Goal: Complete application form

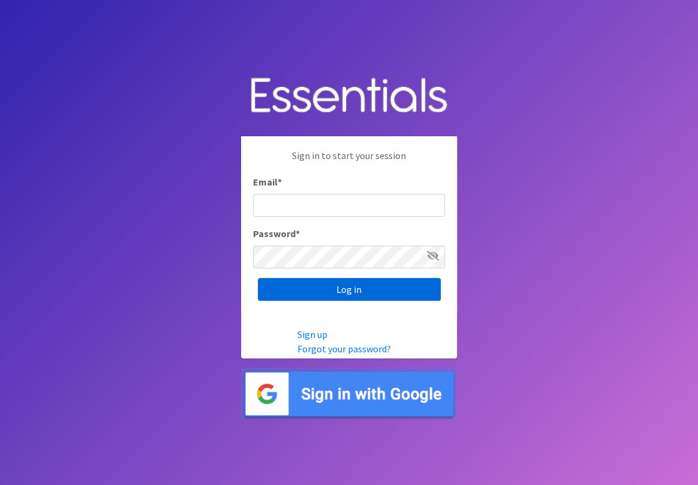
type input "[EMAIL_ADDRESS][DOMAIN_NAME]"
click at [352, 287] on input "Log in" at bounding box center [349, 289] width 183 height 23
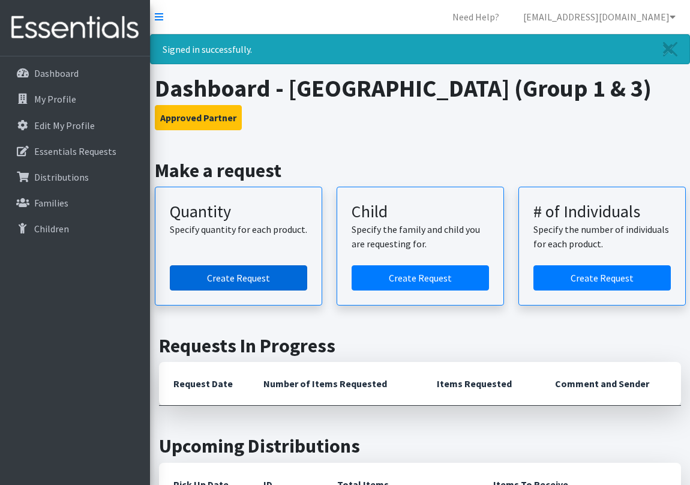
click at [244, 277] on link "Create Request" at bounding box center [238, 277] width 137 height 25
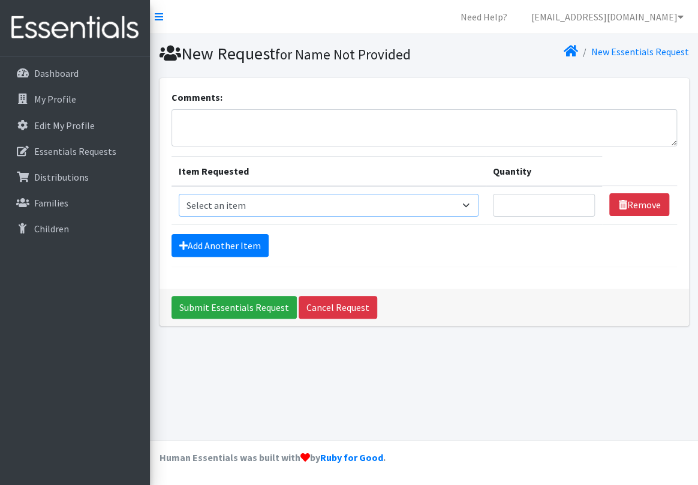
click at [436, 217] on select "Select an item Period Supplies: Mixed Kits (order by bag) Applicator-free tampo…" at bounding box center [329, 205] width 300 height 23
select select "1098"
click at [179, 214] on select "Select an item Period Supplies: Mixed Kits (order by bag) Applicator-free tampo…" at bounding box center [329, 205] width 300 height 23
click at [539, 217] on input "Quantity" at bounding box center [544, 205] width 103 height 23
type input "2000"
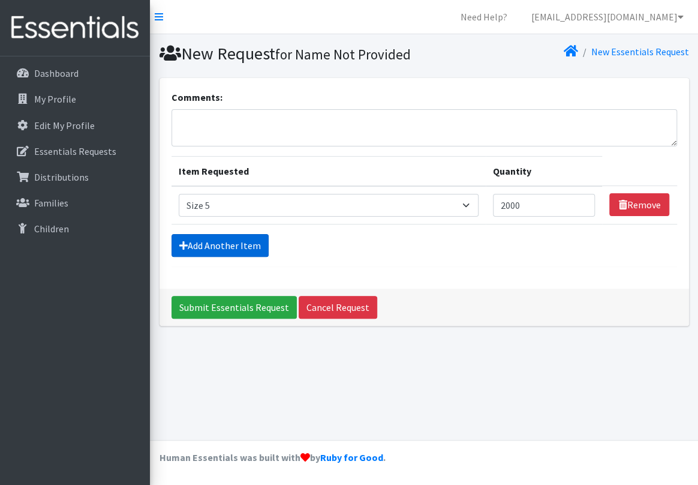
click at [233, 257] on link "Add Another Item" at bounding box center [220, 245] width 97 height 23
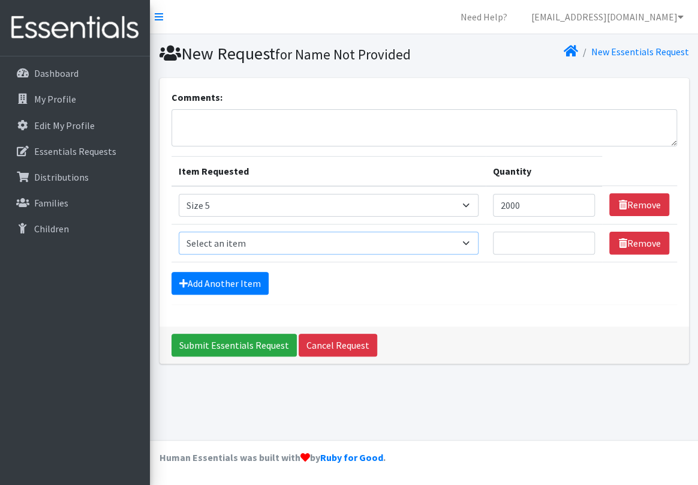
click at [292, 254] on select "Select an item Period Supplies: Mixed Kits (order by bag) Applicator-free tampo…" at bounding box center [329, 243] width 300 height 23
select select "1100"
click at [179, 251] on select "Select an item Period Supplies: Mixed Kits (order by bag) Applicator-free tampo…" at bounding box center [329, 243] width 300 height 23
click at [524, 254] on input "Quantity" at bounding box center [544, 243] width 103 height 23
type input "2500"
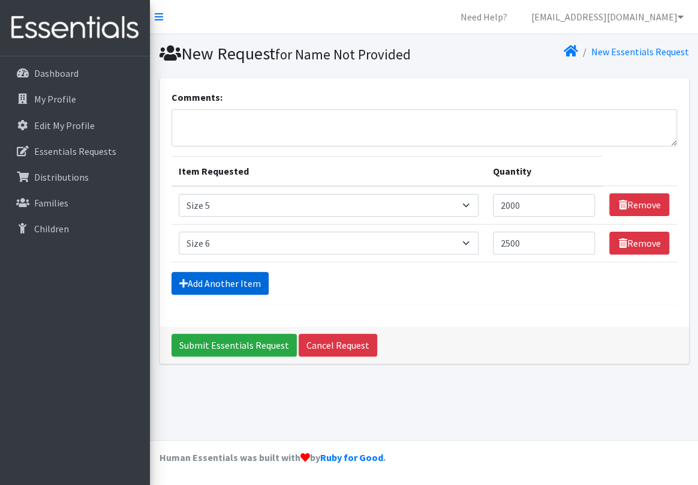
click at [247, 295] on link "Add Another Item" at bounding box center [220, 283] width 97 height 23
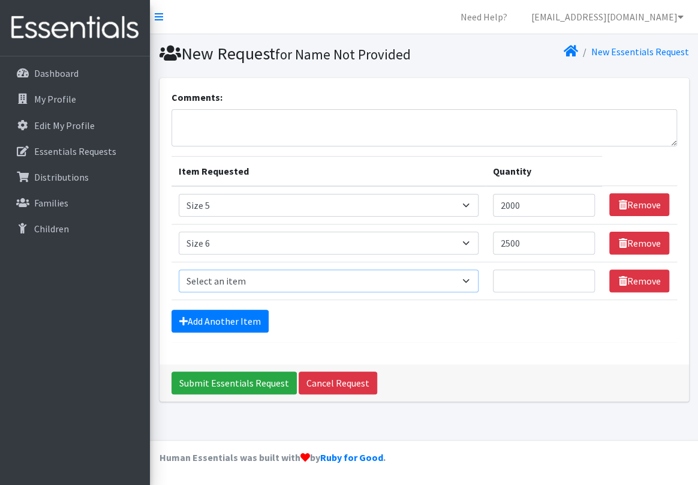
click at [263, 292] on select "Select an item Period Supplies: Mixed Kits (order by bag) Applicator-free tampo…" at bounding box center [329, 280] width 300 height 23
select select "1093"
click at [179, 289] on select "Select an item Period Supplies: Mixed Kits (order by bag) Applicator-free tampo…" at bounding box center [329, 280] width 300 height 23
click at [552, 292] on input "Quantity" at bounding box center [544, 280] width 103 height 23
type input "150"
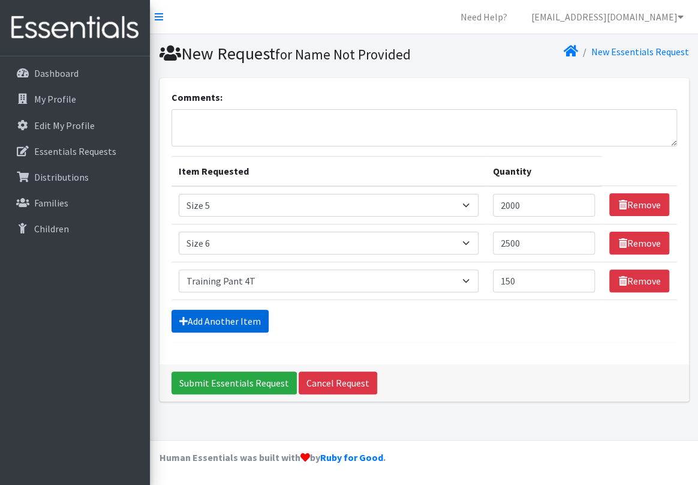
click at [246, 332] on link "Add Another Item" at bounding box center [220, 321] width 97 height 23
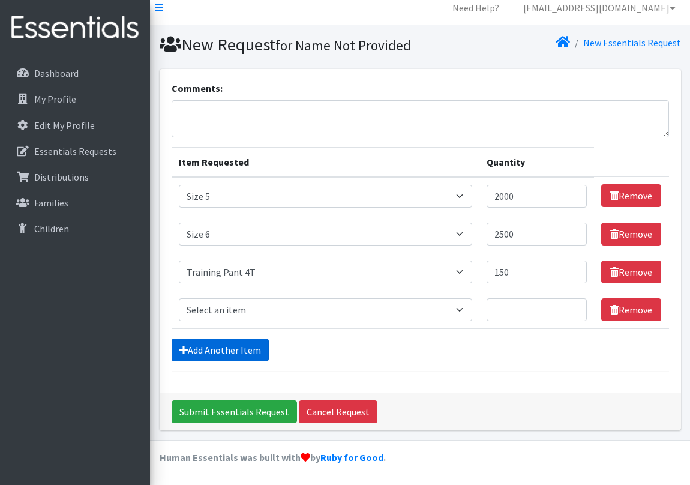
scroll to position [28, 0]
click at [257, 312] on select "Select an item Period Supplies: Mixed Kits (order by bag) Applicator-free tampo…" at bounding box center [325, 309] width 293 height 23
select select "1107"
click at [179, 298] on select "Select an item Period Supplies: Mixed Kits (order by bag) Applicator-free tampo…" at bounding box center [325, 309] width 293 height 23
click at [531, 308] on input "Quantity" at bounding box center [536, 309] width 101 height 23
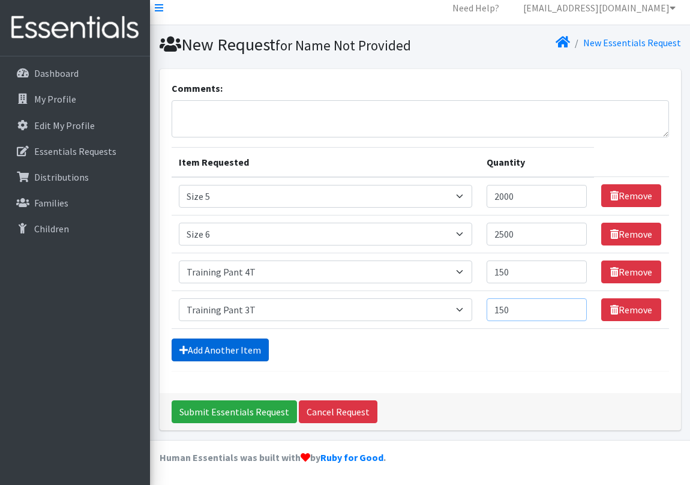
type input "150"
click at [241, 349] on link "Add Another Item" at bounding box center [220, 349] width 97 height 23
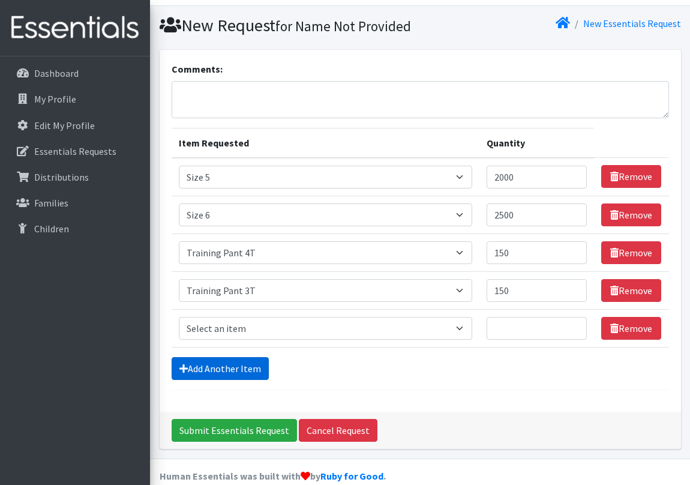
scroll to position [66, 0]
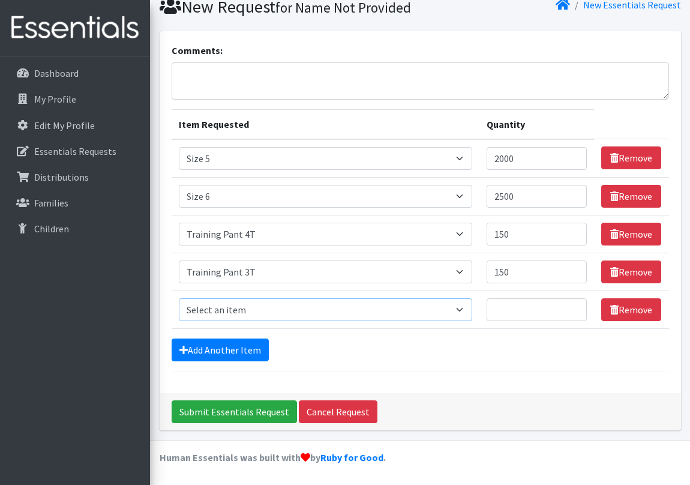
click at [263, 310] on select "Select an item Period Supplies: Mixed Kits (order by bag) Applicator-free tampo…" at bounding box center [325, 309] width 293 height 23
click at [179, 299] on select "Select an item Period Supplies: Mixed Kits (order by bag) Applicator-free tampo…" at bounding box center [325, 309] width 293 height 23
click at [284, 308] on select "Select an item Period Supplies: Mixed Kits (order by bag) Applicator-free tampo…" at bounding box center [325, 309] width 293 height 23
select select "1105"
click at [179, 299] on select "Select an item Period Supplies: Mixed Kits (order by bag) Applicator-free tampo…" at bounding box center [325, 309] width 293 height 23
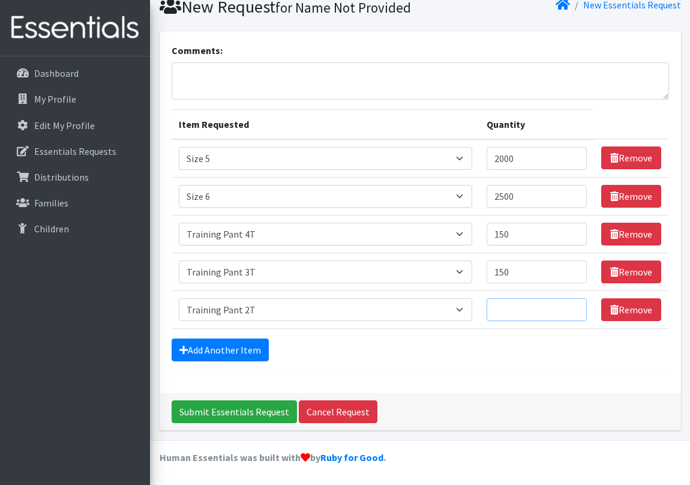
click at [521, 318] on input "Quantity" at bounding box center [536, 309] width 101 height 23
type input "150"
drag, startPoint x: 231, startPoint y: 345, endPoint x: 223, endPoint y: 348, distance: 8.9
click at [230, 346] on link "Add Another Item" at bounding box center [220, 349] width 97 height 23
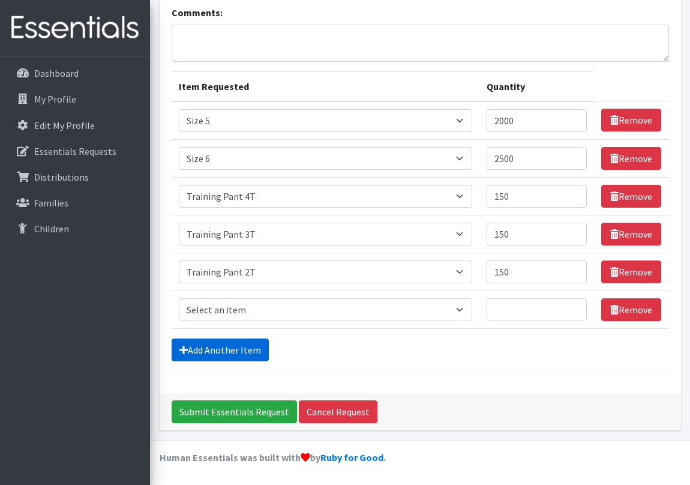
scroll to position [103, 0]
click at [262, 312] on select "Select an item Period Supplies: Mixed Kits (order by bag) Applicator-free tampo…" at bounding box center [325, 309] width 293 height 23
select select "8798"
click at [179, 299] on select "Select an item Period Supplies: Mixed Kits (order by bag) Applicator-free tampo…" at bounding box center [325, 309] width 293 height 23
click at [526, 305] on input "Quantity" at bounding box center [536, 309] width 101 height 23
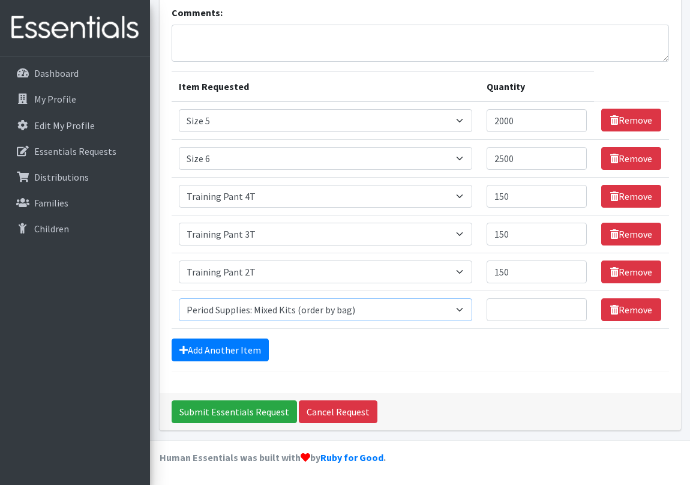
click at [401, 312] on select "Select an item Period Supplies: Mixed Kits (order by bag) Applicator-free tampo…" at bounding box center [325, 309] width 293 height 23
click at [534, 311] on input "Quantity" at bounding box center [536, 309] width 101 height 23
type input "1"
click at [247, 347] on link "Add Another Item" at bounding box center [220, 349] width 97 height 23
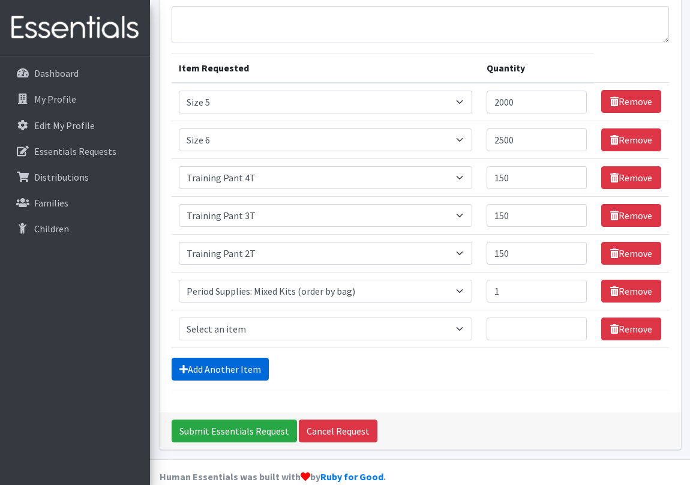
scroll to position [142, 0]
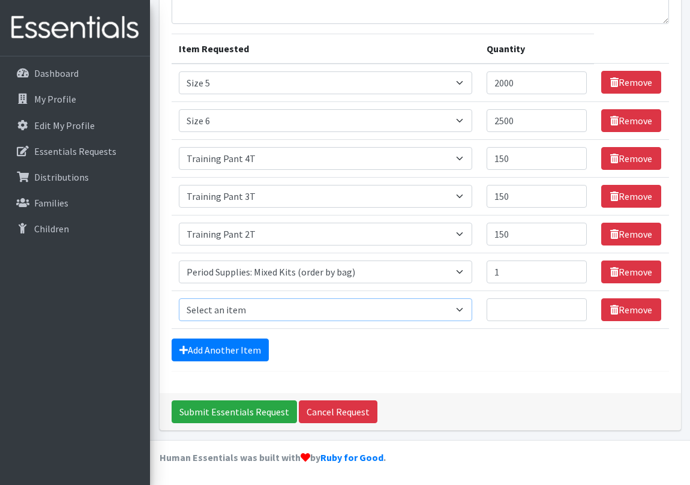
click at [338, 313] on select "Select an item Period Supplies: Mixed Kits (order by bag) Applicator-free tampo…" at bounding box center [325, 309] width 293 height 23
select select "8796"
click at [179, 298] on select "Select an item Period Supplies: Mixed Kits (order by bag) Applicator-free tampo…" at bounding box center [325, 309] width 293 height 23
click at [537, 307] on input "Quantity" at bounding box center [536, 309] width 101 height 23
type input "1"
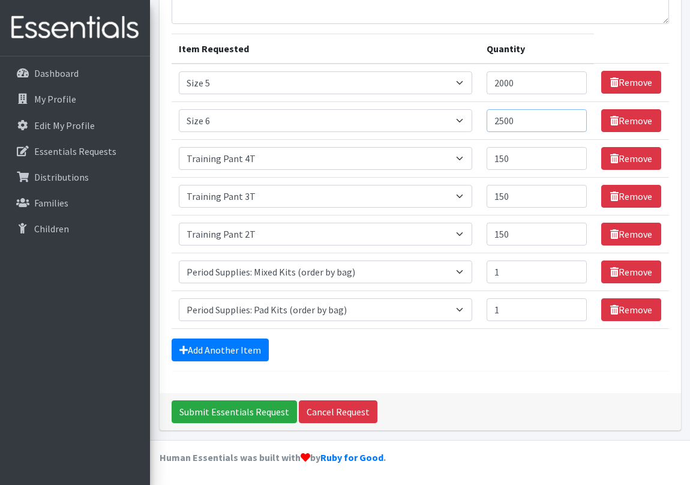
click at [509, 124] on input "2500" at bounding box center [536, 120] width 101 height 23
type input "2000"
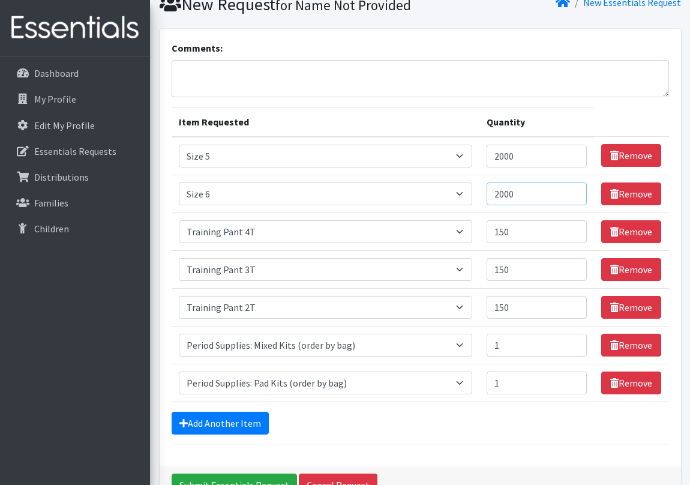
scroll to position [32, 0]
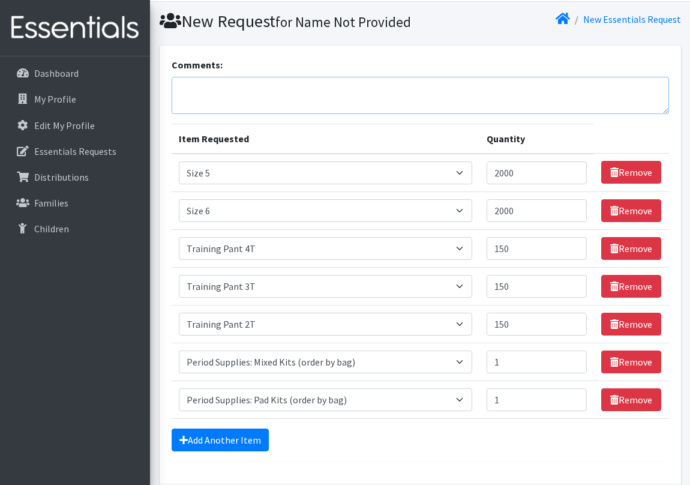
click at [230, 114] on textarea "Comments:" at bounding box center [420, 95] width 497 height 37
click at [211, 114] on textarea "Comments:" at bounding box center [420, 95] width 497 height 37
paste textarea "SLCL- Natural Bridge"
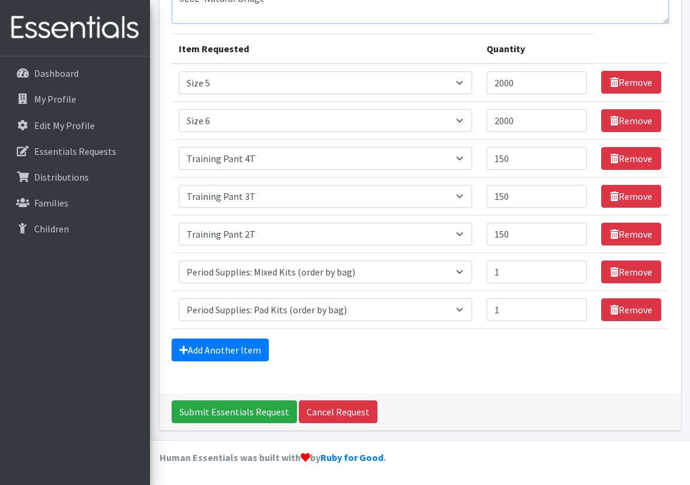
scroll to position [142, 0]
type textarea "SLCL- Natural Bridge"
click at [250, 413] on input "Submit Essentials Request" at bounding box center [234, 411] width 125 height 23
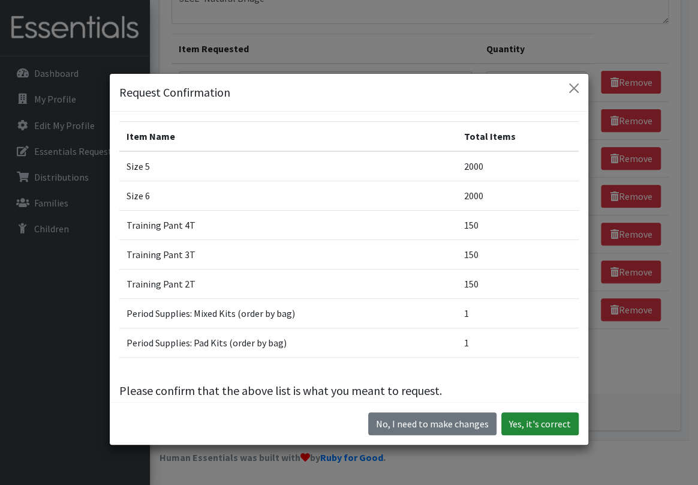
click at [548, 427] on button "Yes, it's correct" at bounding box center [539, 423] width 77 height 23
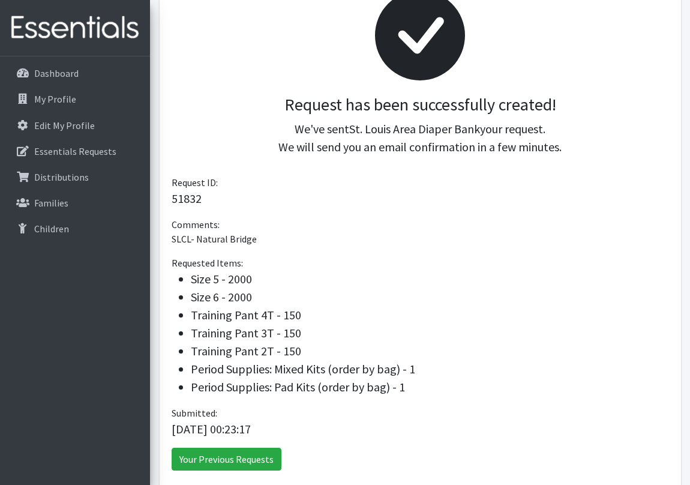
scroll to position [218, 0]
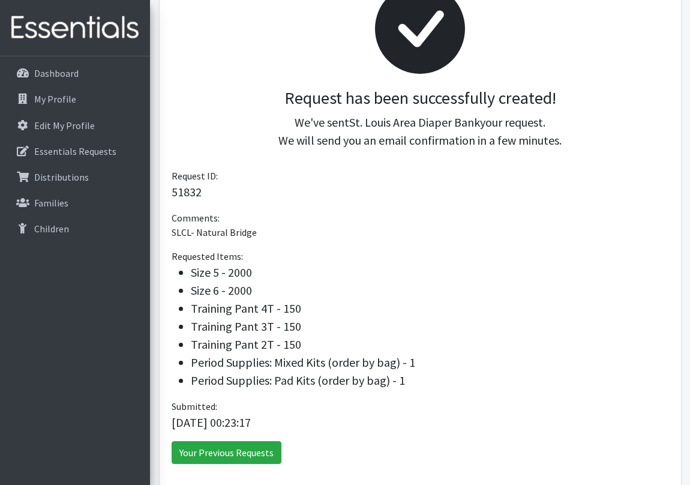
drag, startPoint x: 406, startPoint y: 378, endPoint x: 167, endPoint y: 234, distance: 279.3
click at [167, 234] on div "Request has been successfully created! We've sent [GEOGRAPHIC_DATA] Diaper Bank…" at bounding box center [420, 216] width 521 height 537
copy div "SLCL- Natural Bridge Requested Items: Size 5 - 2000 Size 6 - 2000 Training Pant…"
